Goal: Task Accomplishment & Management: Manage account settings

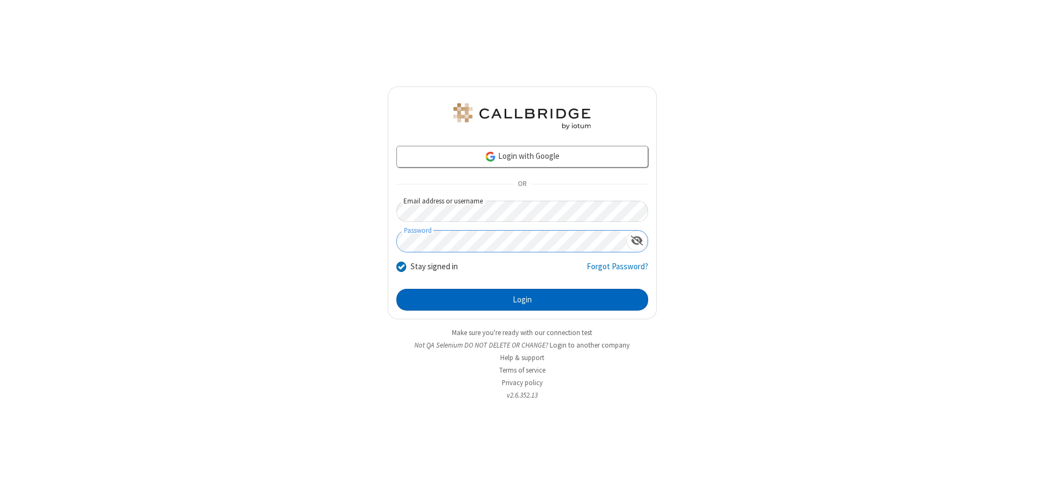
click at [522, 300] on button "Login" at bounding box center [522, 300] width 252 height 22
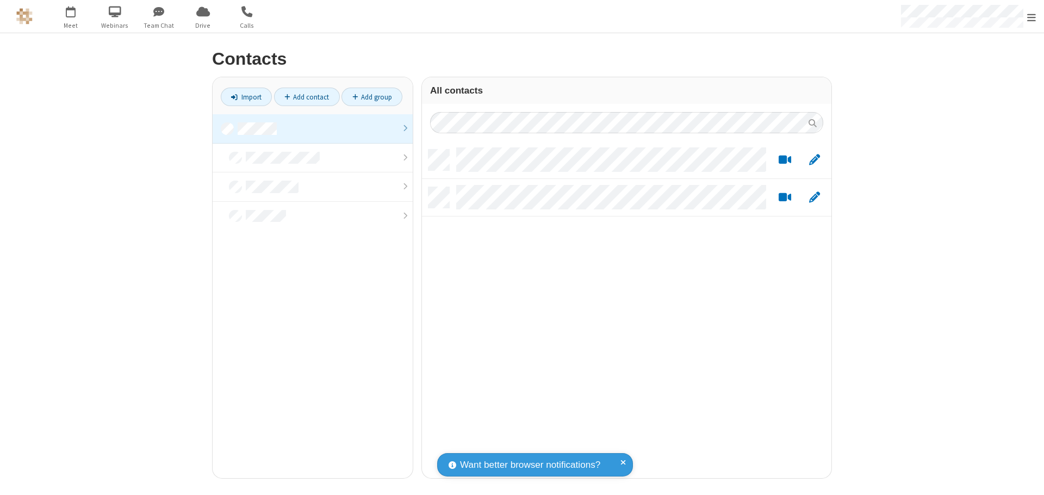
scroll to position [328, 401]
click at [313, 128] on link at bounding box center [313, 128] width 200 height 29
click at [307, 97] on link "Add contact" at bounding box center [307, 97] width 66 height 18
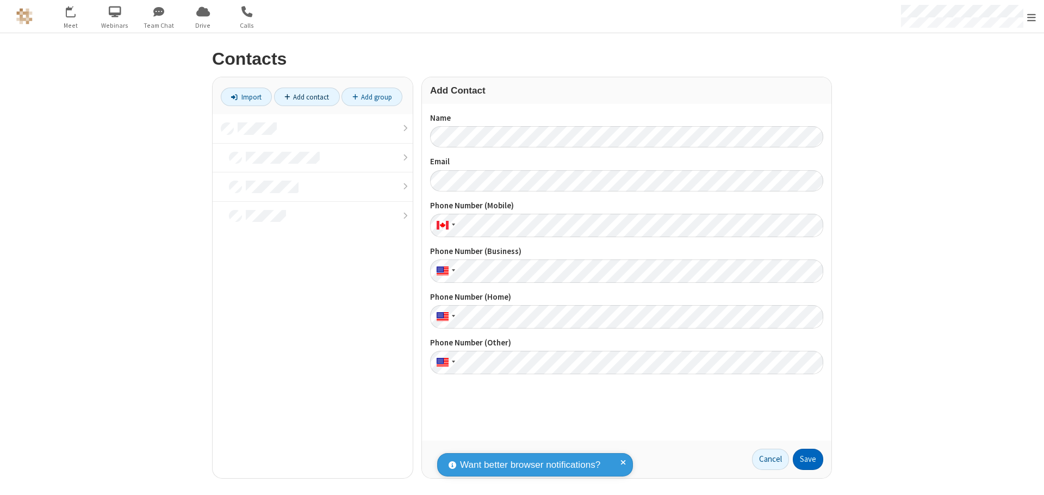
click at [808, 459] on button "Save" at bounding box center [808, 460] width 30 height 22
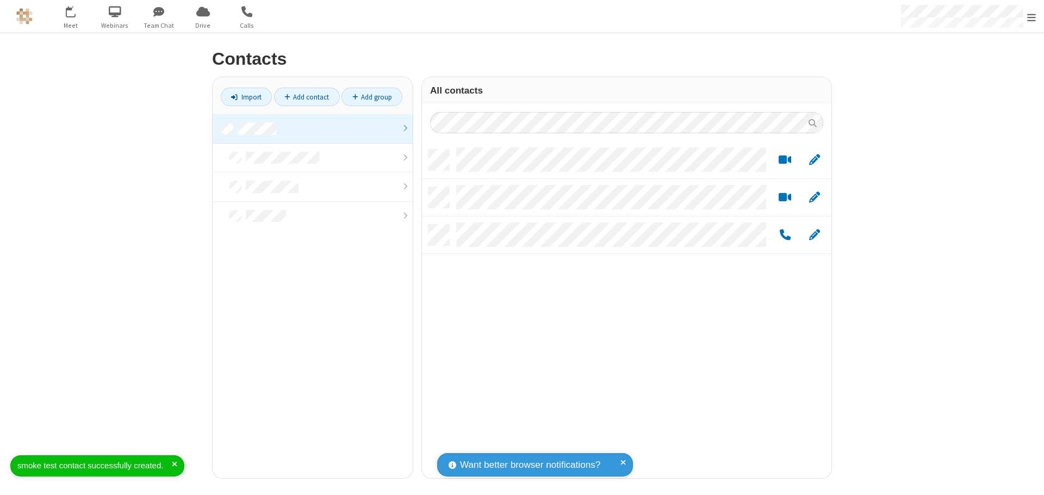
scroll to position [9, 9]
